Goal: Task Accomplishment & Management: Complete application form

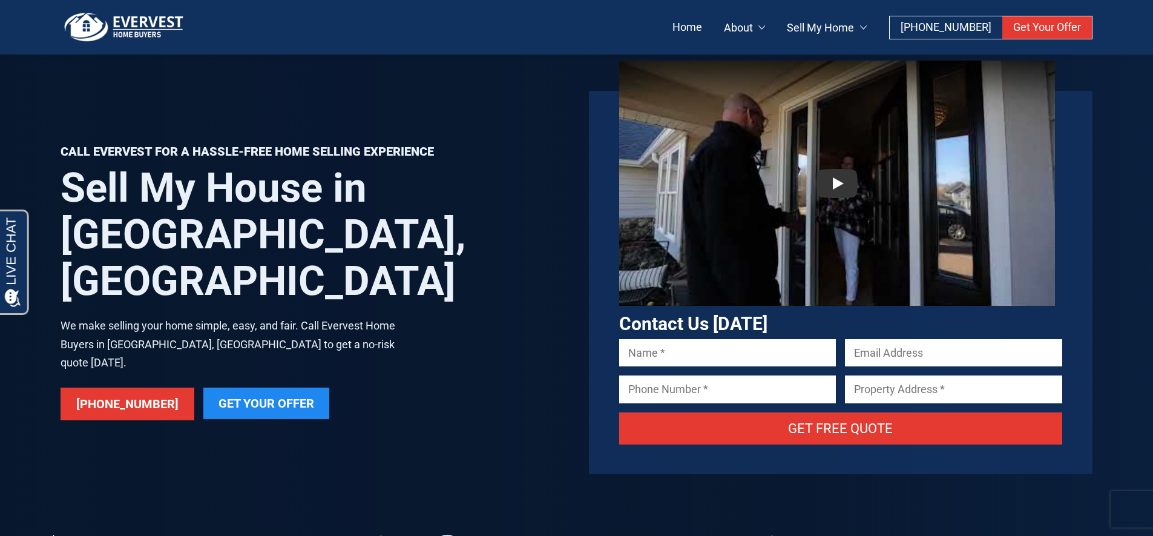
click at [124, 24] on img at bounding box center [124, 27] width 127 height 30
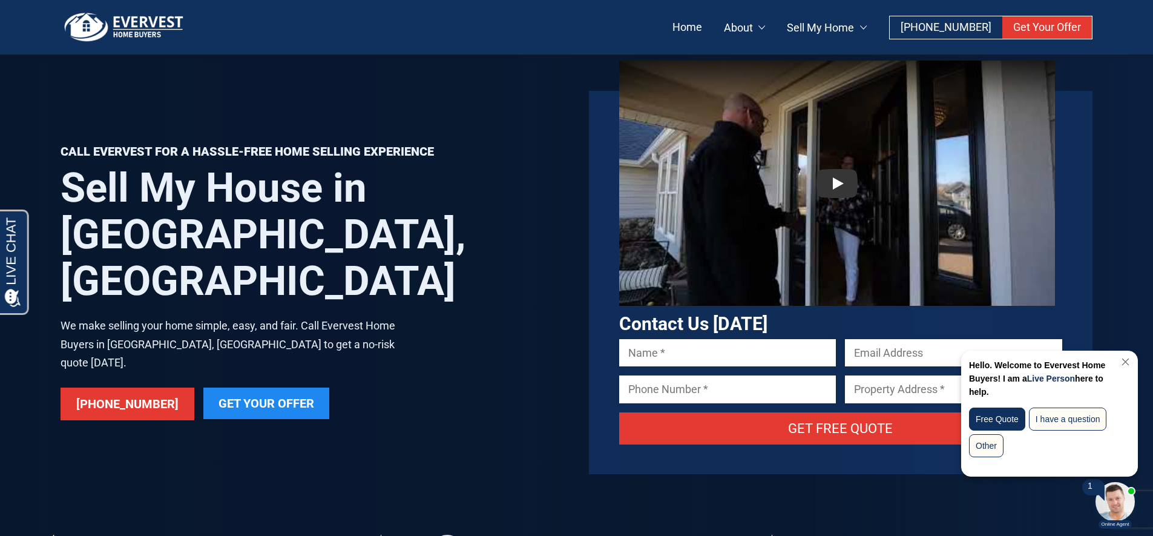
click at [1120, 361] on link "Close Chat" at bounding box center [1124, 361] width 16 height 9
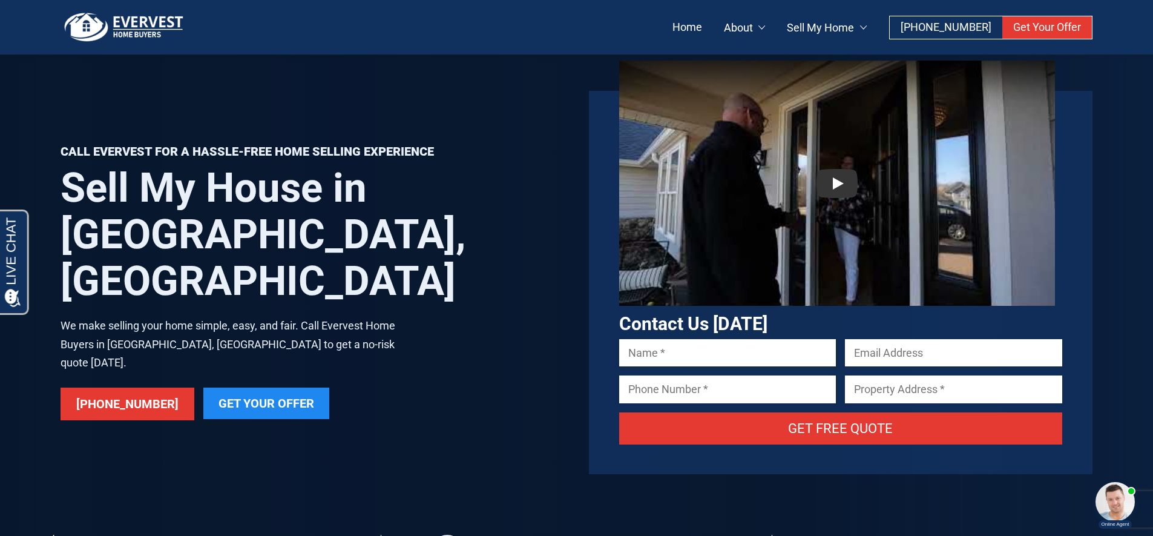
click at [736, 345] on input "Contact form" at bounding box center [727, 352] width 217 height 27
type input "Rylan Patterson"
type input "rylan@pattersonestates.com"
type input "4807370943"
click at [930, 396] on input "3090 east san angelo avenue" at bounding box center [953, 388] width 217 height 27
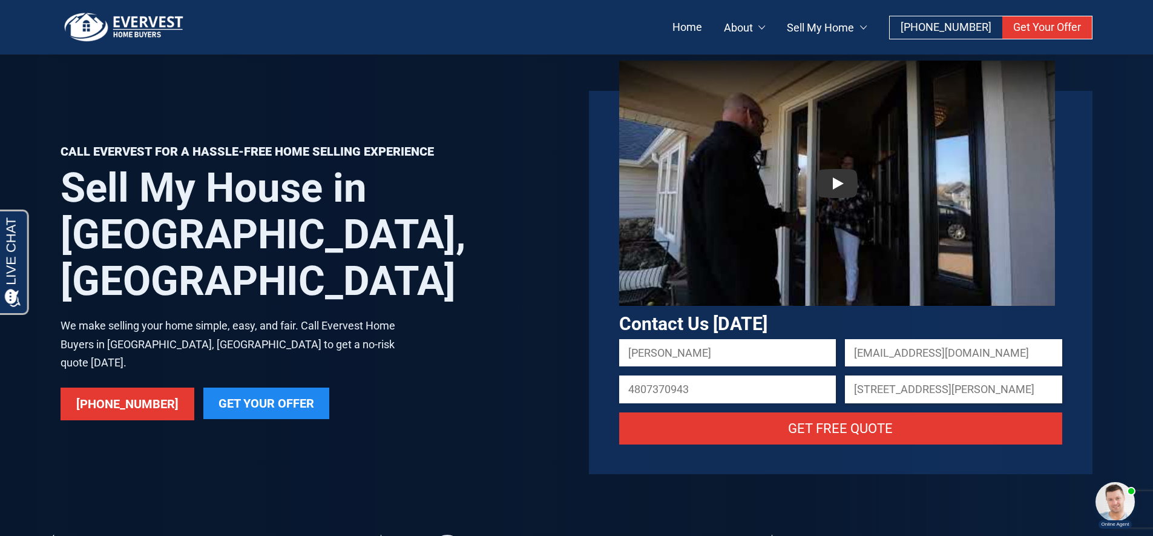
click at [930, 396] on input "3090 east san angelo avenue" at bounding box center [953, 388] width 217 height 27
paste input "15132 Impala Ln, Marshall, MO 65340"
type input "15132 Impala Ln, Marshall, MO 65340"
click at [1068, 375] on div "Contact Us Today Rylan Patterson rylan@pattersonestates.com 4807370943 15132 Im…" at bounding box center [841, 282] width 504 height 383
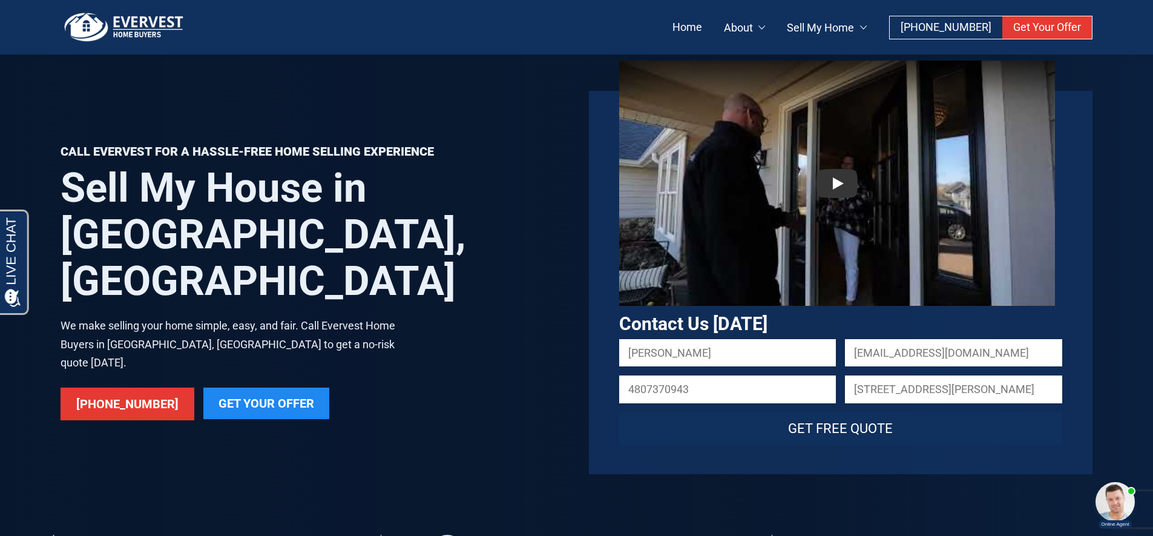
click at [869, 426] on input "Get Free Quote" at bounding box center [841, 428] width 444 height 32
